Goal: Find contact information: Find contact information

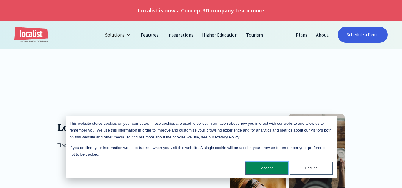
click at [274, 166] on button "Accept" at bounding box center [267, 168] width 43 height 13
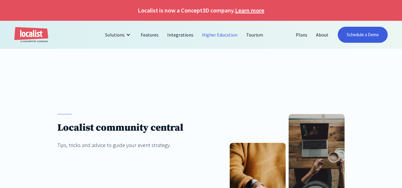
click at [221, 35] on link "Higher Education" at bounding box center [220, 35] width 44 height 14
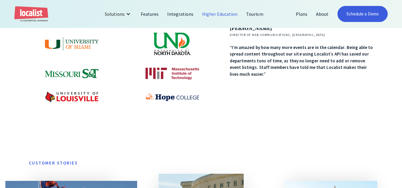
scroll to position [503, 0]
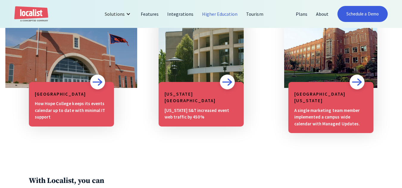
drag, startPoint x: 406, startPoint y: 70, endPoint x: 406, endPoint y: 79, distance: 8.9
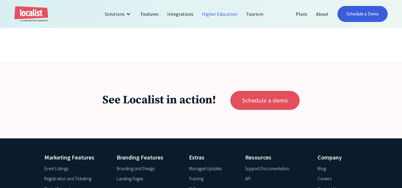
scroll to position [1427, 0]
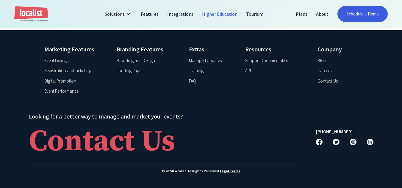
click at [63, 59] on div "Event Listings" at bounding box center [56, 60] width 24 height 7
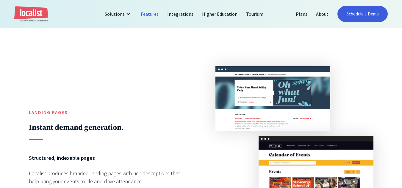
scroll to position [2298, 0]
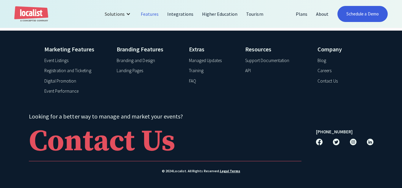
click at [321, 59] on div "Blog" at bounding box center [322, 60] width 9 height 7
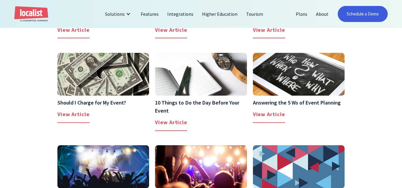
scroll to position [1323, 0]
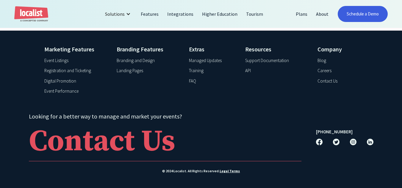
click at [324, 79] on div "Contact Us" at bounding box center [328, 81] width 20 height 7
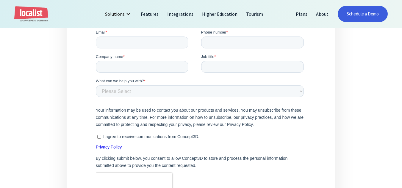
scroll to position [239, 0]
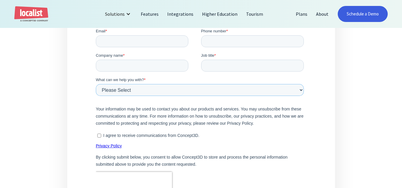
click at [212, 92] on select "Please Select Product and Account Support Contact a Sales Team Member Partnersh…" at bounding box center [200, 90] width 208 height 12
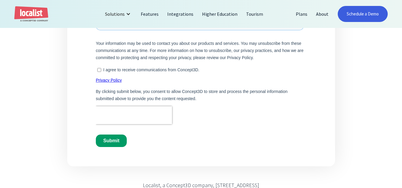
scroll to position [316, 0]
